Goal: Find specific page/section: Find specific page/section

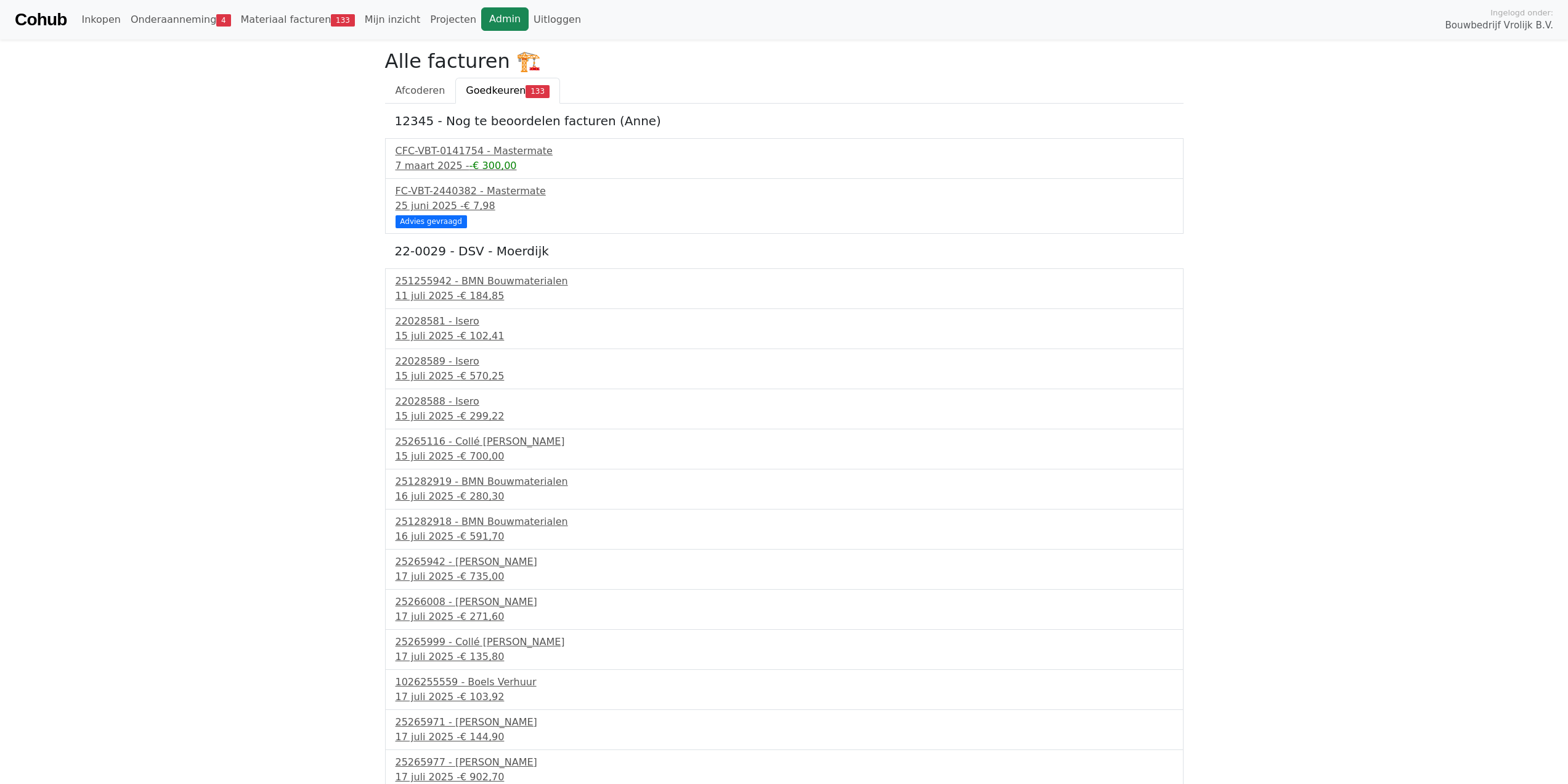
click at [481, 27] on link "Admin" at bounding box center [505, 18] width 48 height 23
drag, startPoint x: 381, startPoint y: 60, endPoint x: 501, endPoint y: 68, distance: 120.3
click at [501, 68] on h2 "Alle facturen 🏗️" at bounding box center [784, 60] width 798 height 23
drag, startPoint x: 496, startPoint y: 59, endPoint x: 385, endPoint y: 59, distance: 111.0
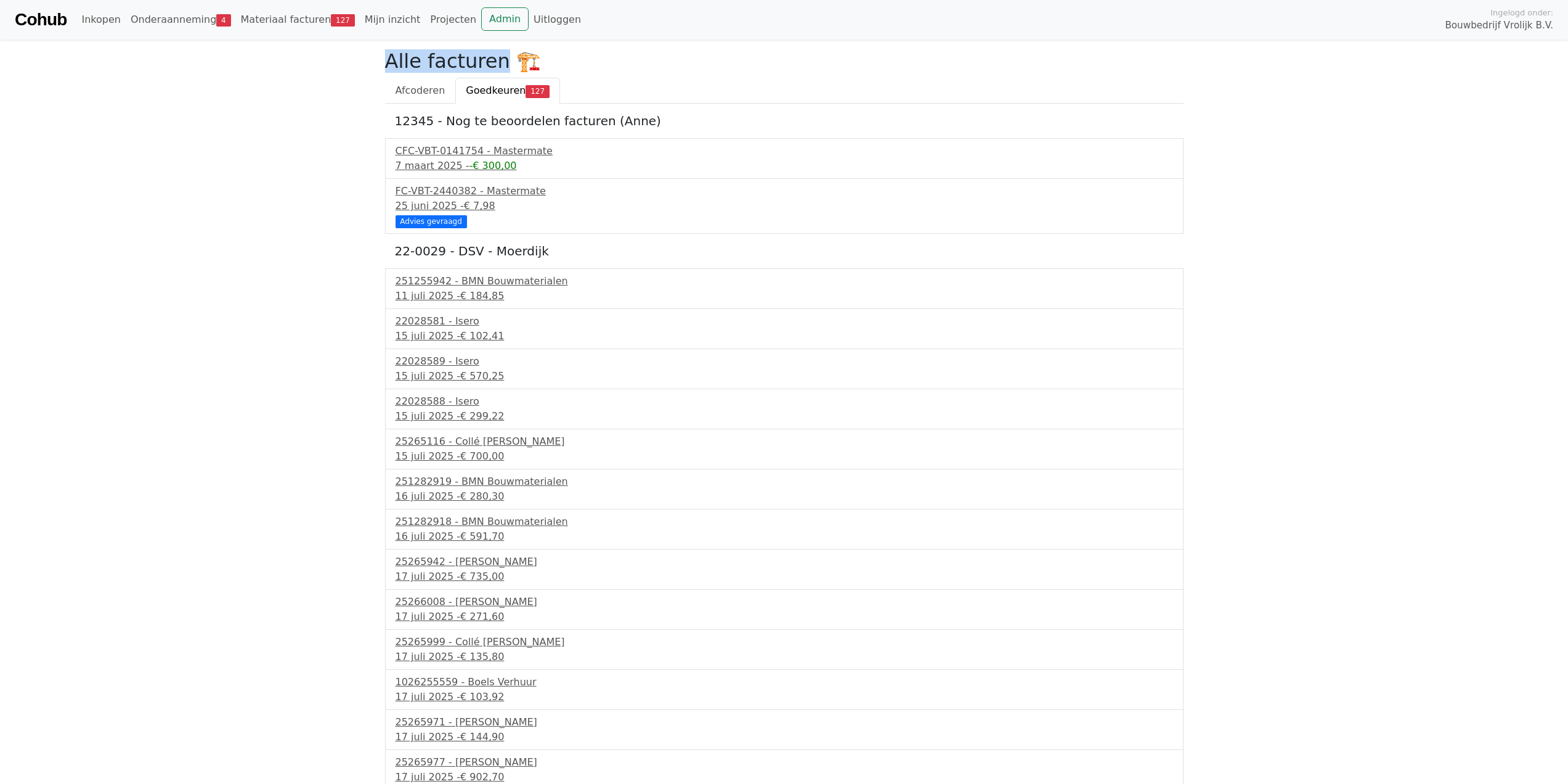
click at [385, 59] on h2 "Alle facturen 🏗️" at bounding box center [784, 60] width 798 height 23
click at [421, 59] on h2 "Alle facturen 🏗️" at bounding box center [784, 60] width 798 height 23
click at [424, 61] on h2 "Alle facturen 🏗️" at bounding box center [784, 60] width 798 height 23
click at [428, 59] on h2 "Alle facturen 🏗️" at bounding box center [784, 60] width 798 height 23
drag, startPoint x: 427, startPoint y: 59, endPoint x: 421, endPoint y: 56, distance: 6.7
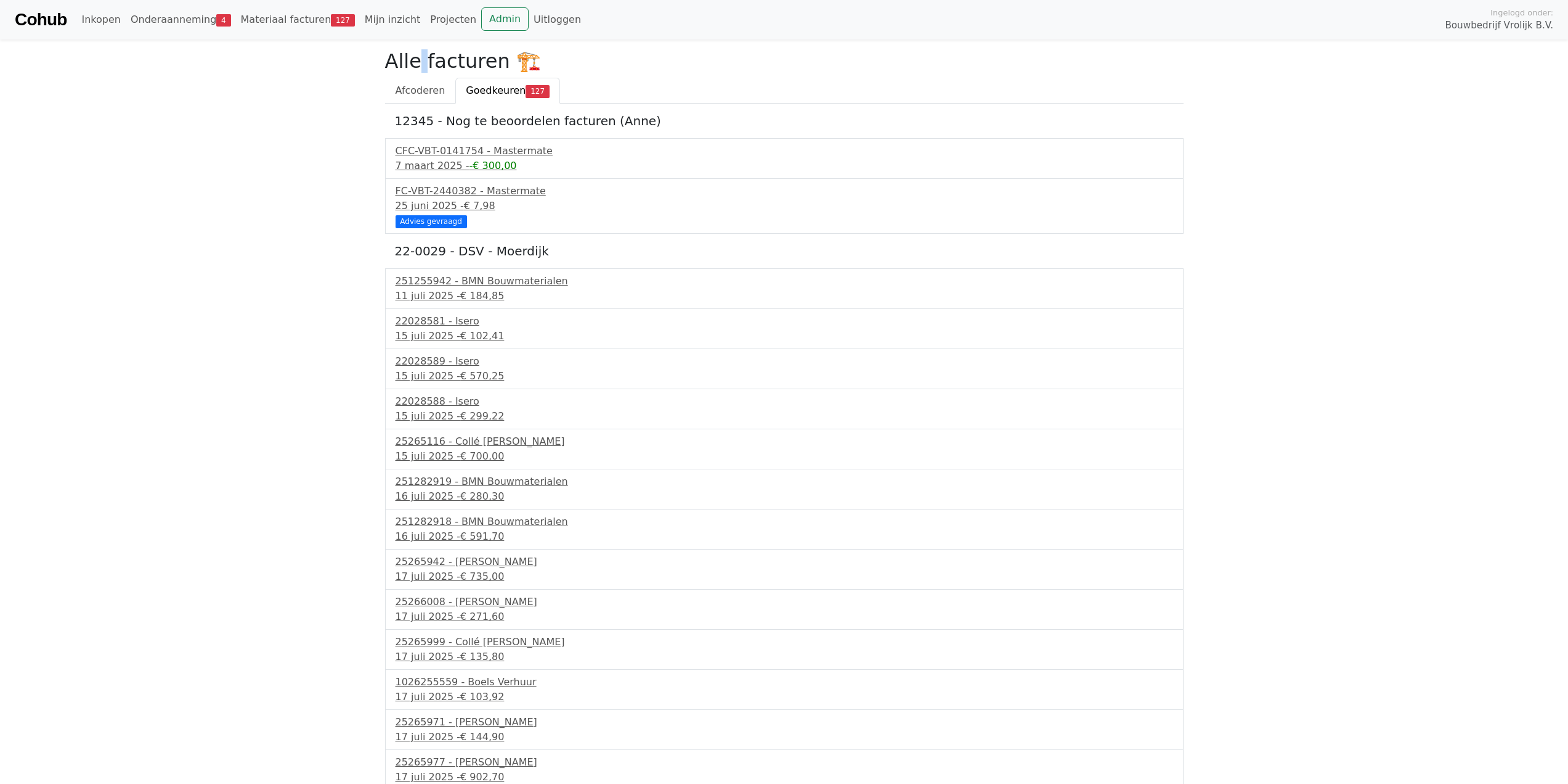
click at [421, 56] on h2 "Alle facturen 🏗️" at bounding box center [784, 60] width 798 height 23
click at [303, 23] on link "Materiaal facturen 127" at bounding box center [298, 19] width 124 height 25
